Goal: Transaction & Acquisition: Purchase product/service

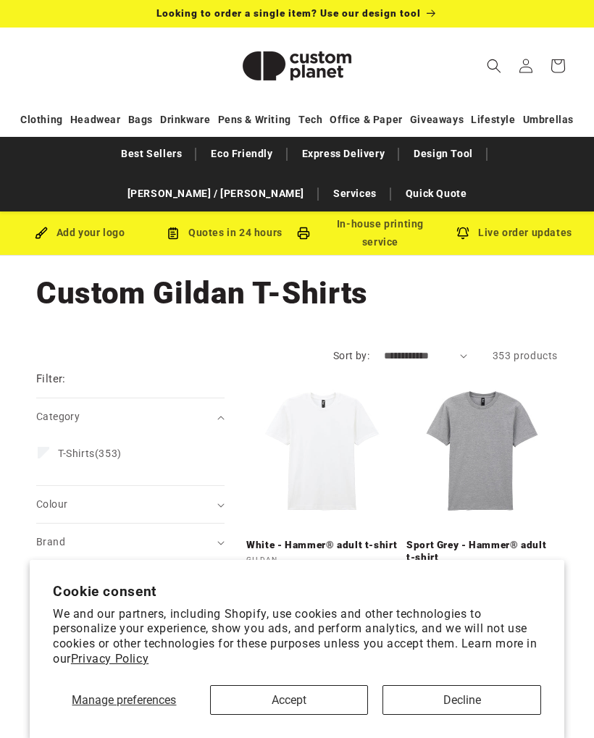
click at [488, 65] on icon "Search" at bounding box center [494, 66] width 14 height 14
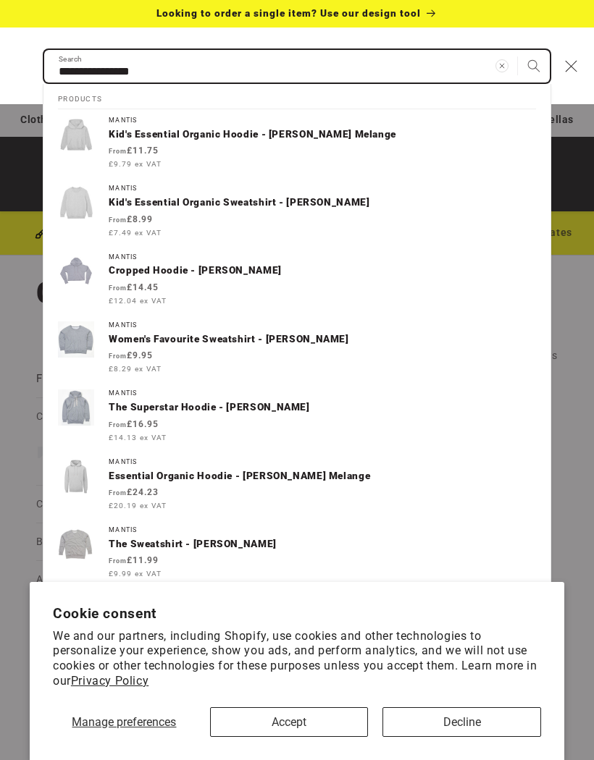
type input "**********"
click at [534, 65] on button "Search" at bounding box center [534, 66] width 32 height 32
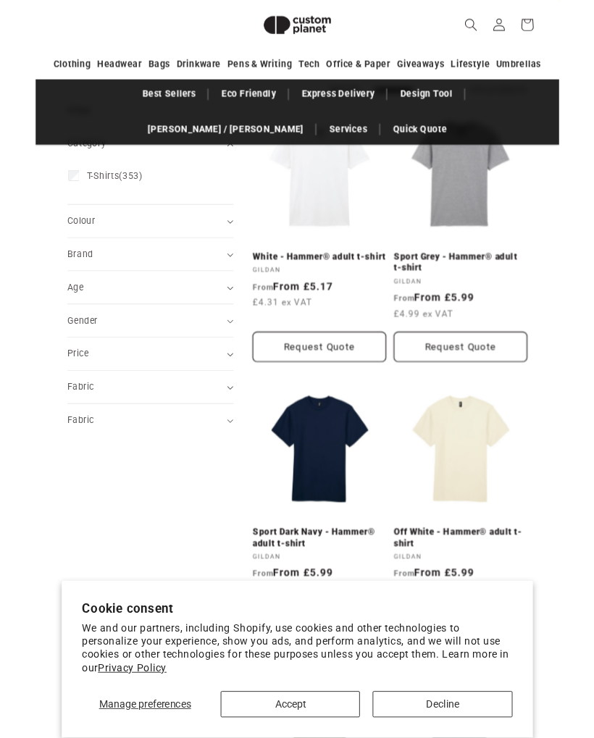
scroll to position [233, 0]
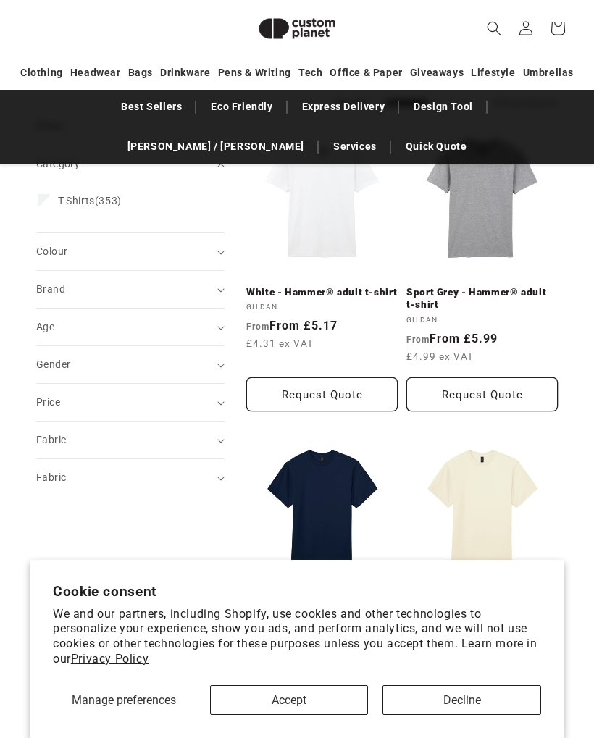
click at [41, 292] on span "Brand (0)" at bounding box center [50, 289] width 29 height 12
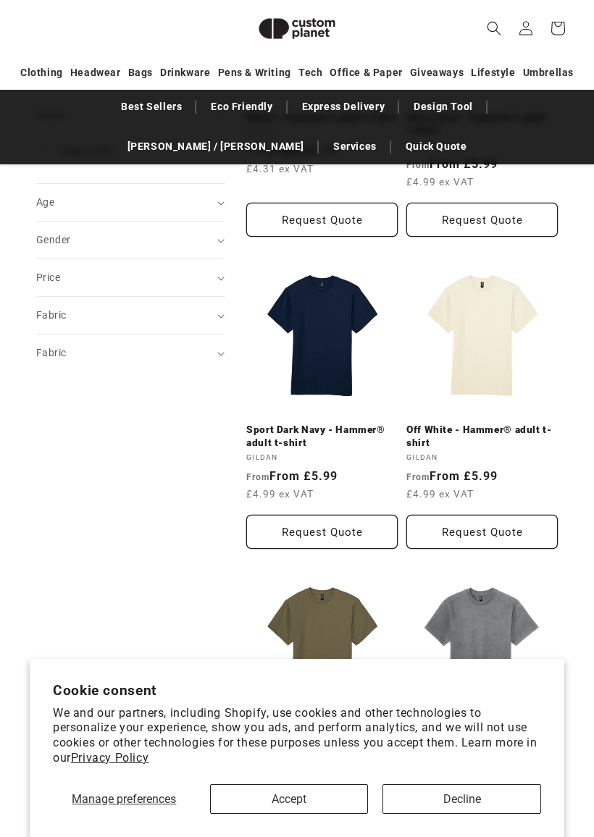
scroll to position [412, 0]
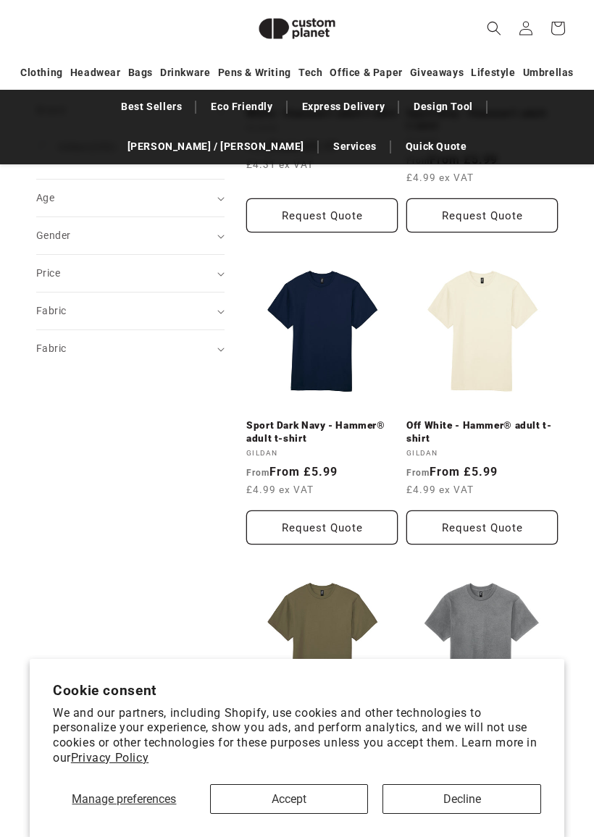
click at [533, 419] on link "Off White - Hammer® adult t-shirt" at bounding box center [481, 431] width 151 height 25
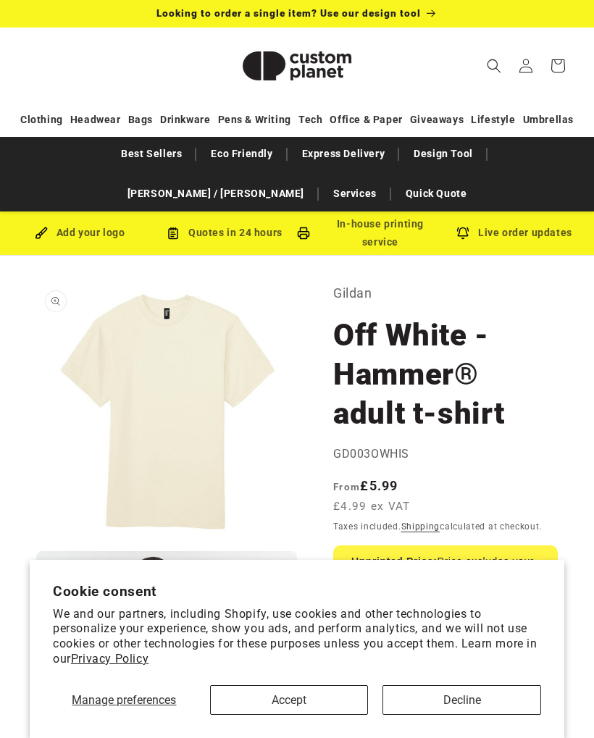
click at [36, 542] on button "Open media 1 in modal" at bounding box center [36, 542] width 0 height 0
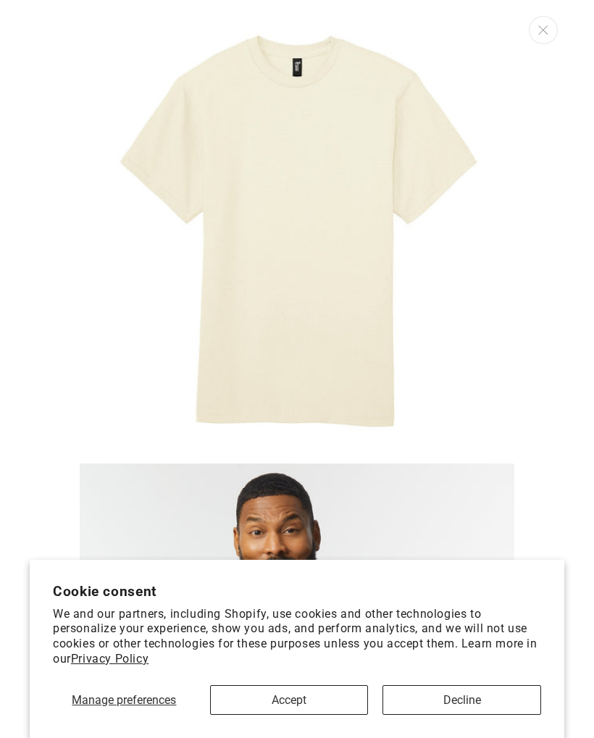
scroll to position [14, 0]
